Goal: Check status: Check status

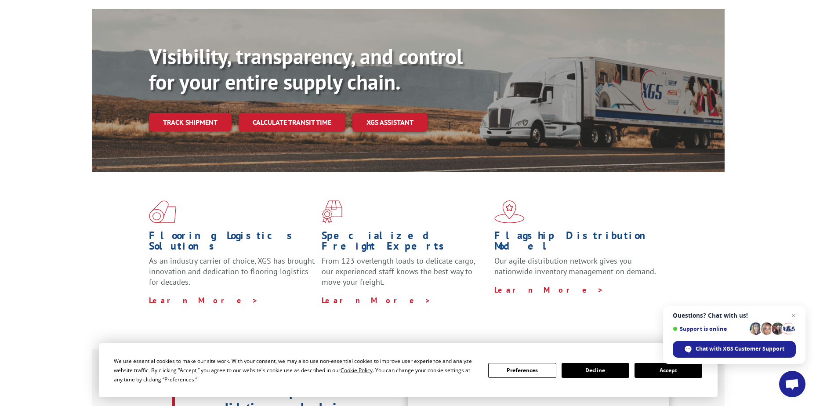
scroll to position [220, 0]
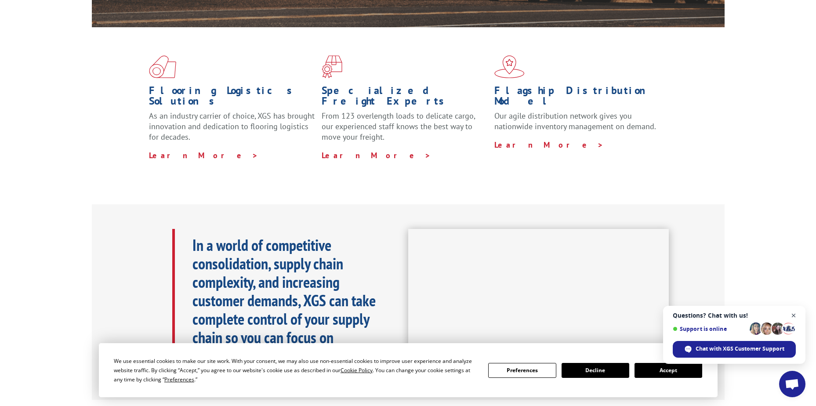
click at [791, 315] on span "Close chat" at bounding box center [793, 315] width 11 height 11
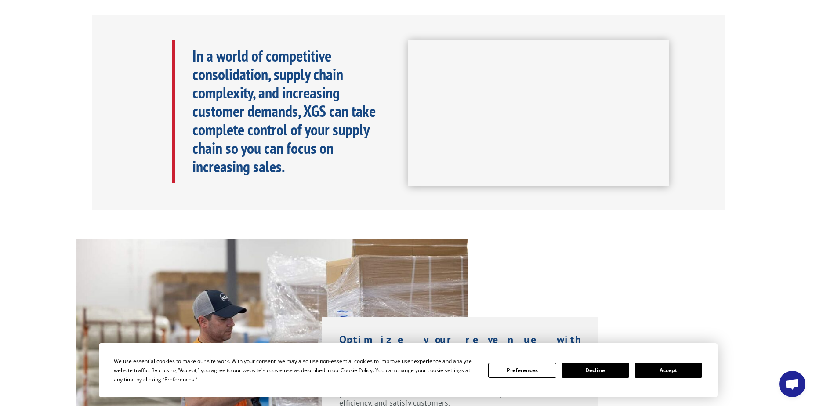
scroll to position [0, 0]
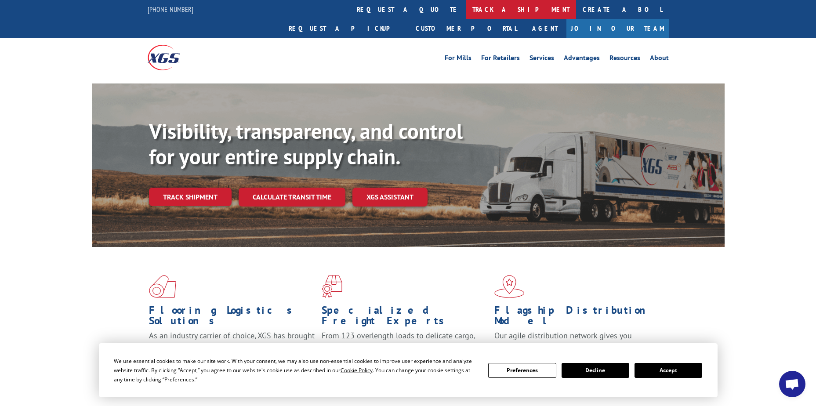
click at [466, 8] on link "track a shipment" at bounding box center [521, 9] width 110 height 19
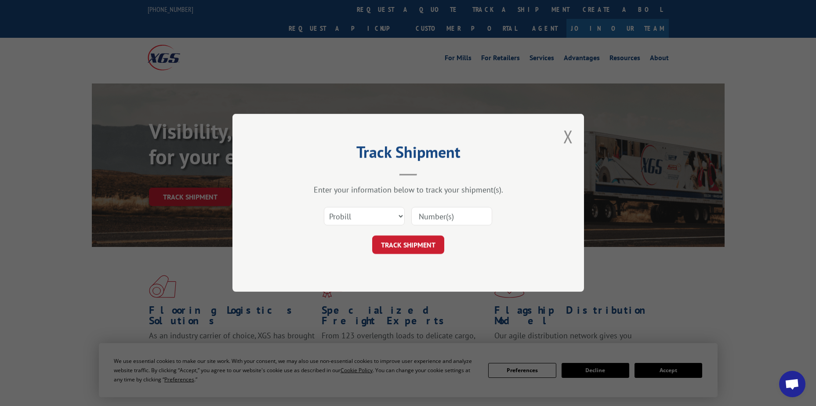
click at [435, 215] on input at bounding box center [451, 216] width 81 height 18
paste input "17496553"
type input "17496553"
click at [417, 250] on button "TRACK SHIPMENT" at bounding box center [408, 245] width 72 height 18
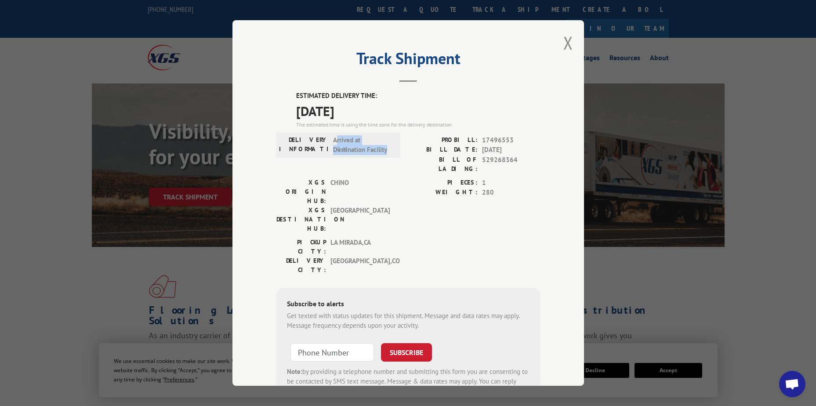
drag, startPoint x: 332, startPoint y: 140, endPoint x: 388, endPoint y: 147, distance: 55.8
click at [388, 147] on span "Arrived at Destination Facility" at bounding box center [362, 145] width 59 height 20
drag, startPoint x: 379, startPoint y: 149, endPoint x: 286, endPoint y: 132, distance: 94.7
click at [286, 132] on div "ESTIMATED DELIVERY TIME: [DATE] The estimated time is using the time zone for t…" at bounding box center [408, 249] width 264 height 316
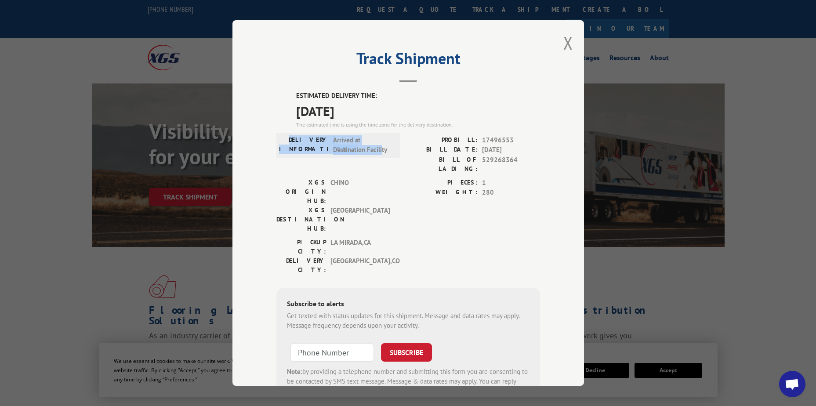
drag, startPoint x: 286, startPoint y: 132, endPoint x: 341, endPoint y: 140, distance: 55.5
click at [341, 140] on span "Arrived at Destination Facility" at bounding box center [362, 145] width 59 height 20
click at [565, 47] on button "Close modal" at bounding box center [568, 42] width 10 height 23
